Goal: Information Seeking & Learning: Compare options

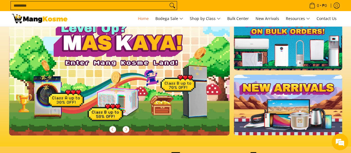
scroll to position [0, 220]
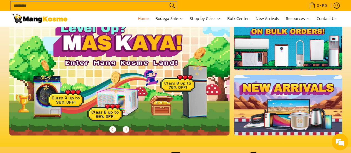
click at [265, 53] on link at bounding box center [288, 40] width 108 height 60
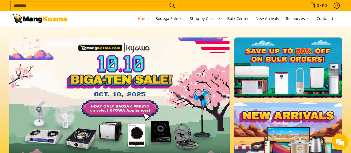
click at [273, 66] on link at bounding box center [288, 67] width 108 height 60
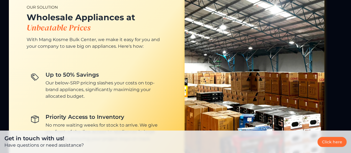
scroll to position [444, 0]
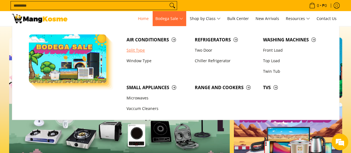
click at [137, 50] on link "Split Type" at bounding box center [158, 50] width 68 height 11
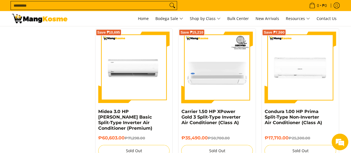
scroll to position [804, 0]
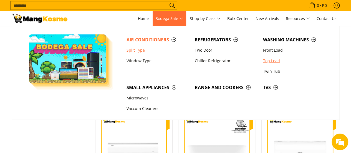
click at [273, 58] on link "Top Load" at bounding box center [294, 60] width 68 height 11
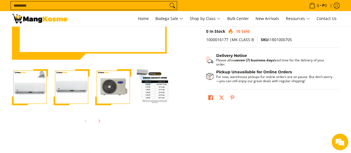
scroll to position [166, 0]
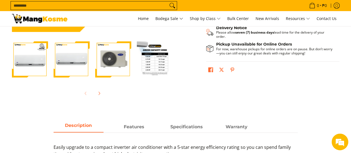
click at [32, 60] on img "Carrier 1 HP Optima Split-Type Inverter Air Conditioner (Class B)-1" at bounding box center [30, 59] width 36 height 36
click at [67, 65] on img "carrier-optima-1hp-split-type-inverter-aircon-indoor-unit-full-view-mang-kosme" at bounding box center [71, 59] width 36 height 36
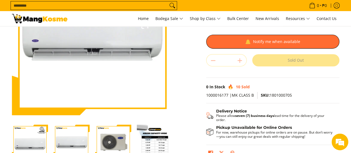
scroll to position [111, 0]
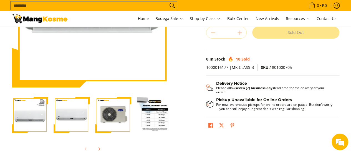
click at [117, 111] on img "carrier-optima-1hp-split-type-inverter-aircon-outdoor-unit-full-view-mang-kosme" at bounding box center [113, 115] width 36 height 36
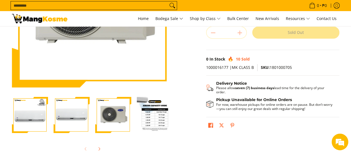
click at [152, 112] on img "Carrier 1 HP Optima Split-Type Inverter Air Conditioner (Class B)-4" at bounding box center [155, 115] width 36 height 36
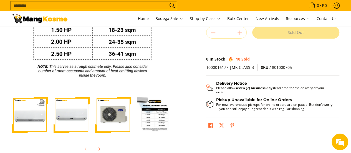
scroll to position [83, 0]
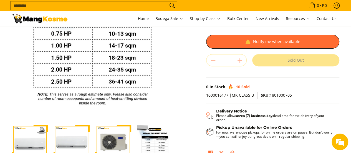
click at [152, 145] on img "Carrier 1 HP Optima Split-Type Inverter Air Conditioner (Class B)-4" at bounding box center [155, 142] width 36 height 36
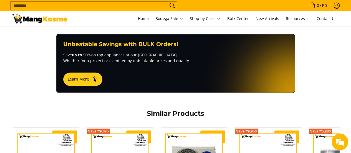
scroll to position [416, 0]
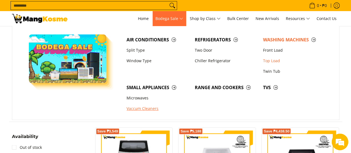
click at [143, 107] on link "Vaccum Cleaners" at bounding box center [158, 108] width 68 height 11
